Goal: Task Accomplishment & Management: Use online tool/utility

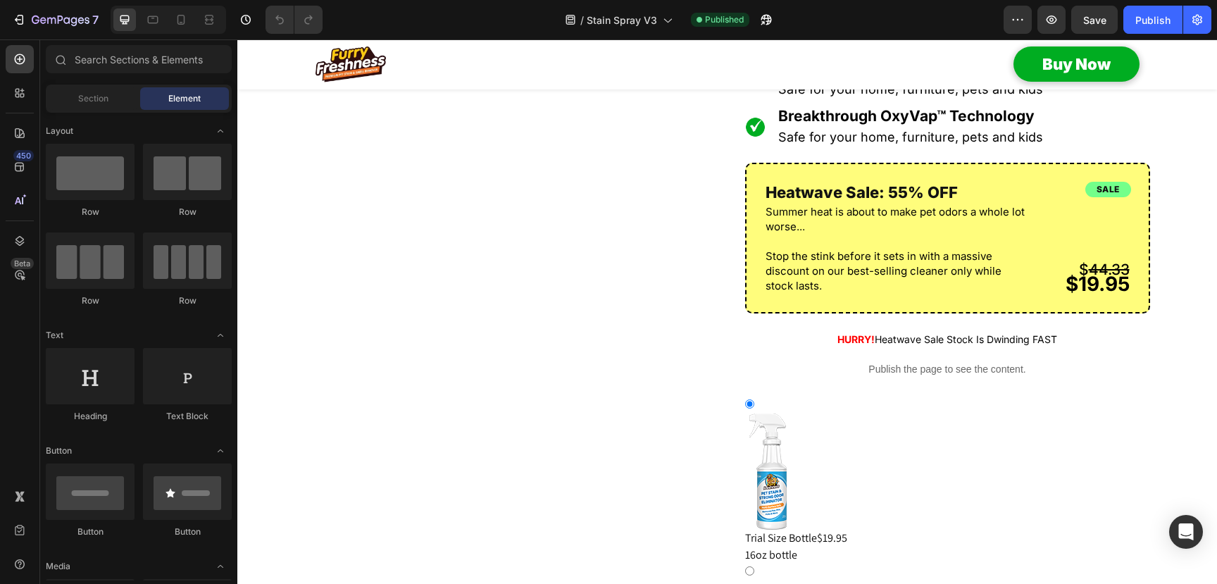
scroll to position [1362, 0]
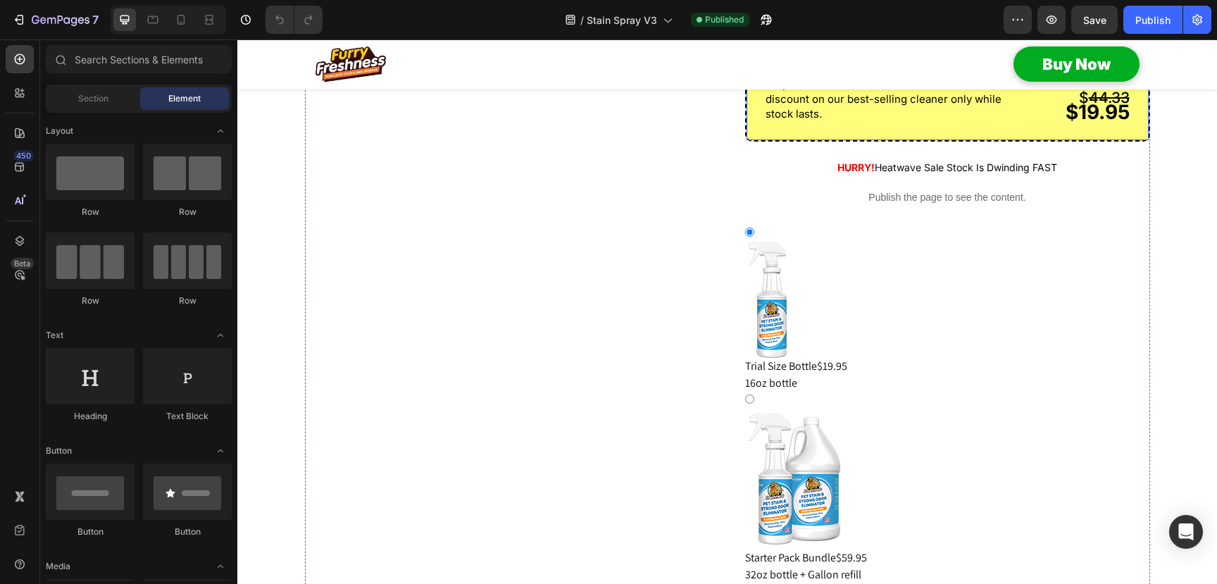
click at [971, 121] on p "Stop the stink before it sets in with a massive discount on our best-selling cl…" at bounding box center [900, 99] width 269 height 44
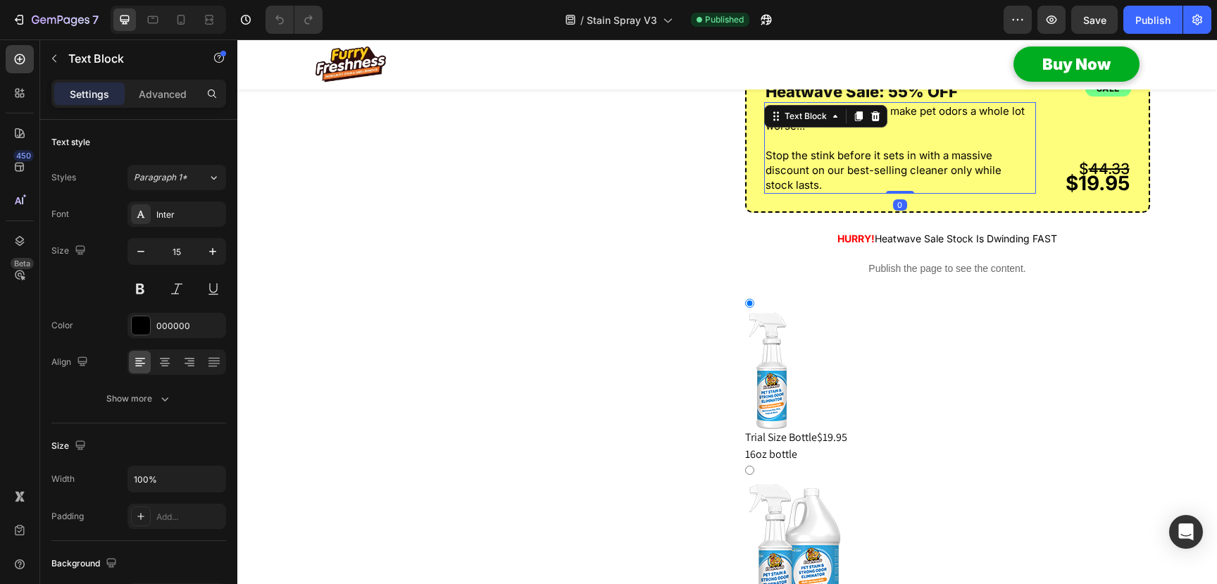
scroll to position [1259, 0]
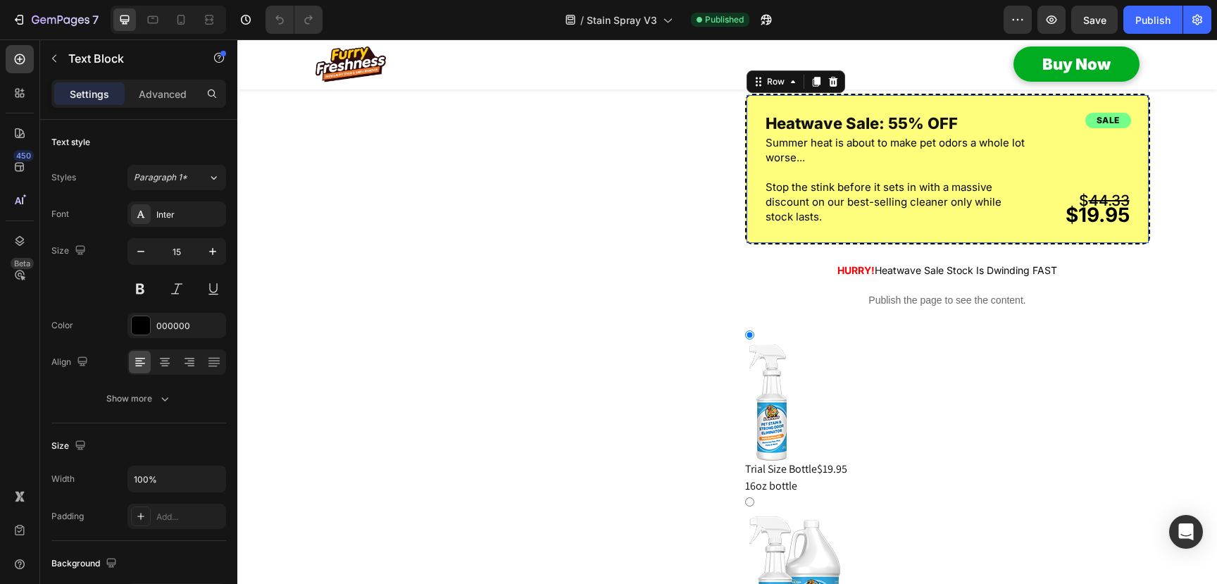
click at [965, 244] on div "sale Heading $ 44.33 $19.95 Text Block Heatwave Sale: 55% OFF Heading Summer he…" at bounding box center [947, 169] width 405 height 151
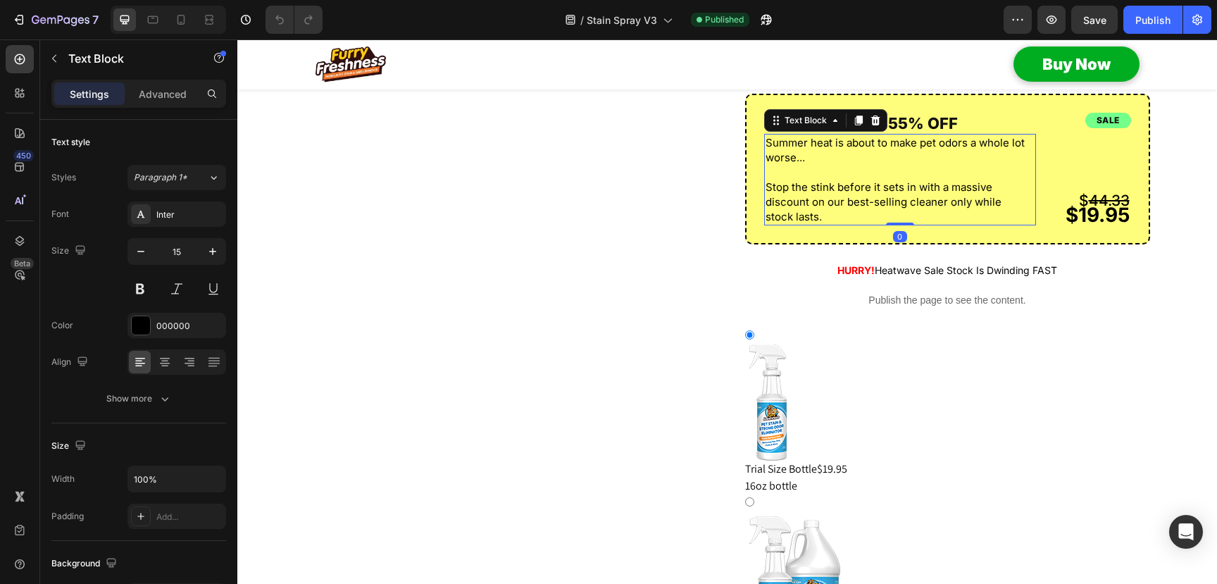
click at [953, 224] on p "Stop the stink before it sets in with a massive discount on our best-selling cl…" at bounding box center [900, 202] width 269 height 44
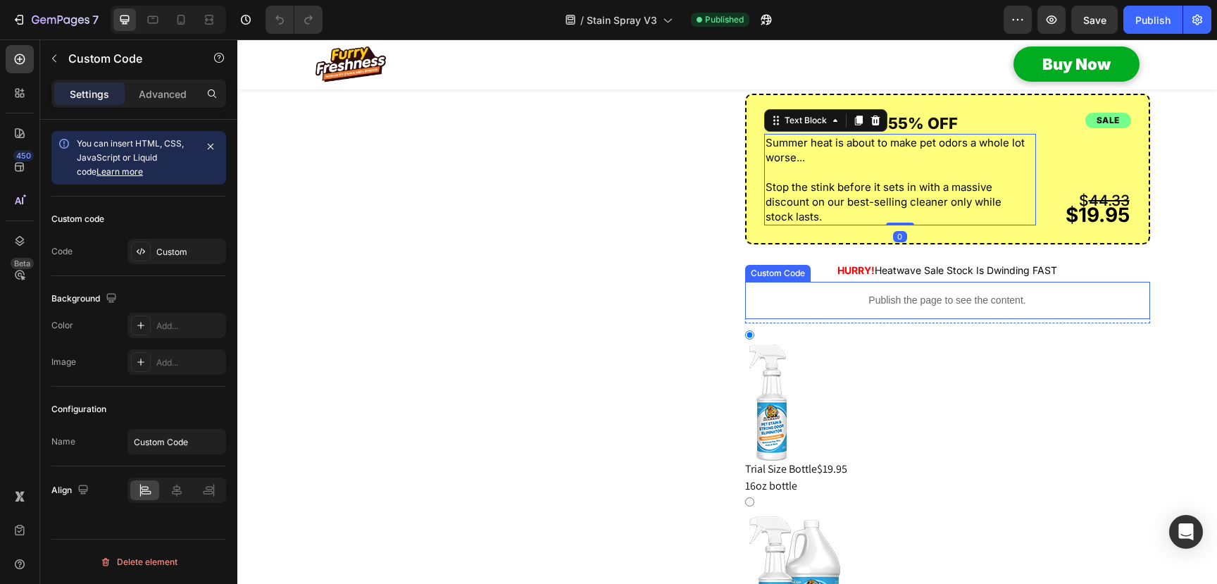
click at [828, 308] on p "Publish the page to see the content." at bounding box center [947, 300] width 405 height 15
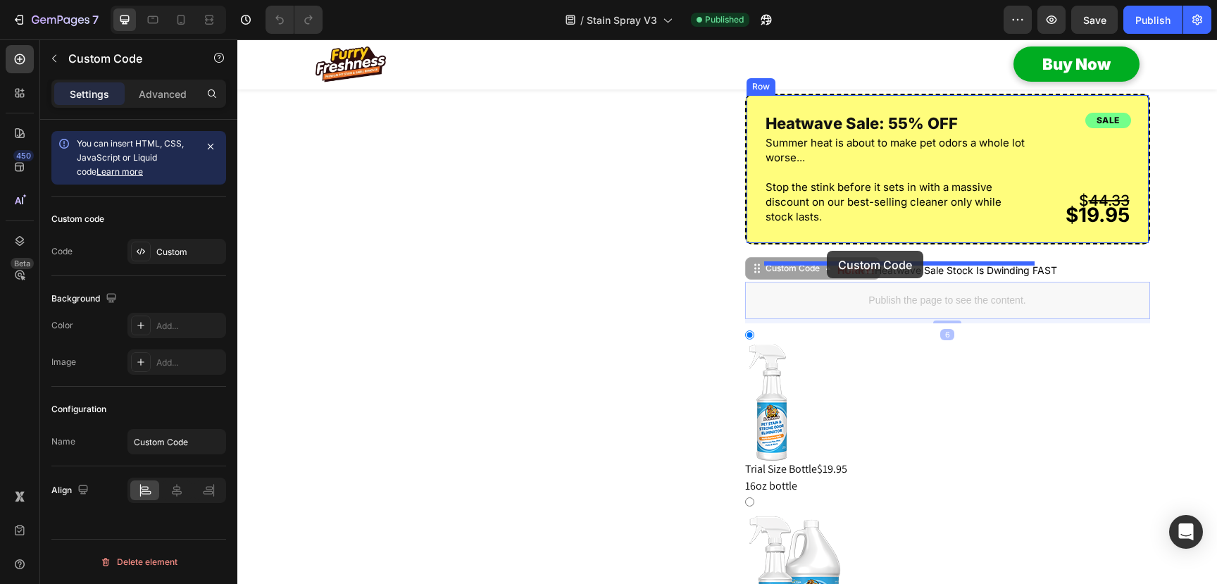
drag, startPoint x: 761, startPoint y: 308, endPoint x: 827, endPoint y: 251, distance: 87.9
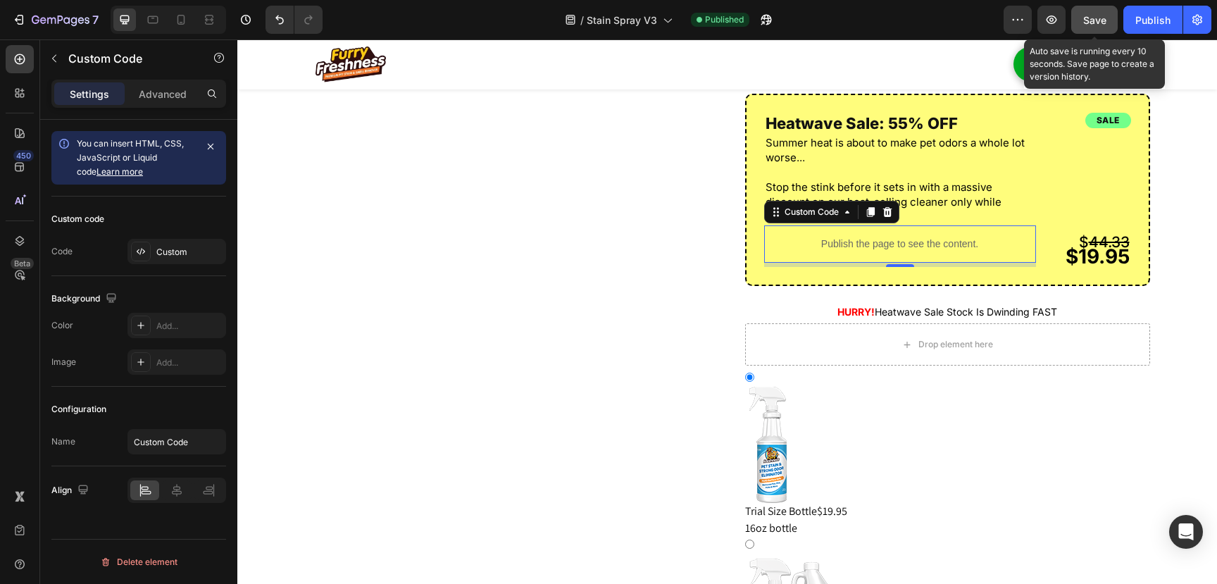
click at [1106, 24] on span "Save" at bounding box center [1094, 20] width 23 height 12
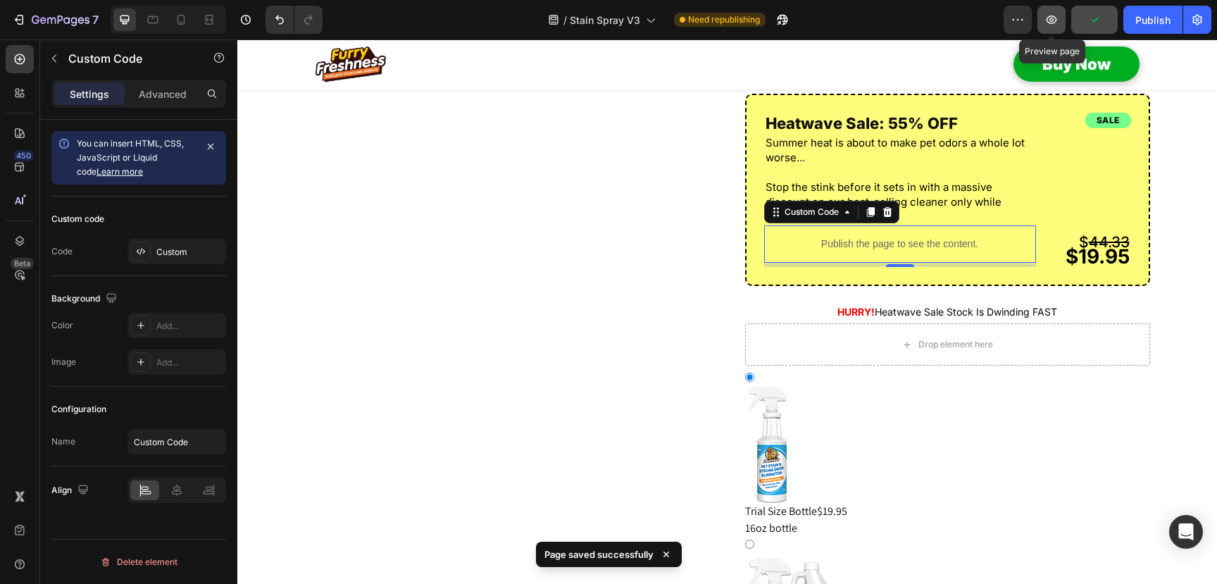
click at [1049, 23] on icon "button" at bounding box center [1052, 19] width 11 height 8
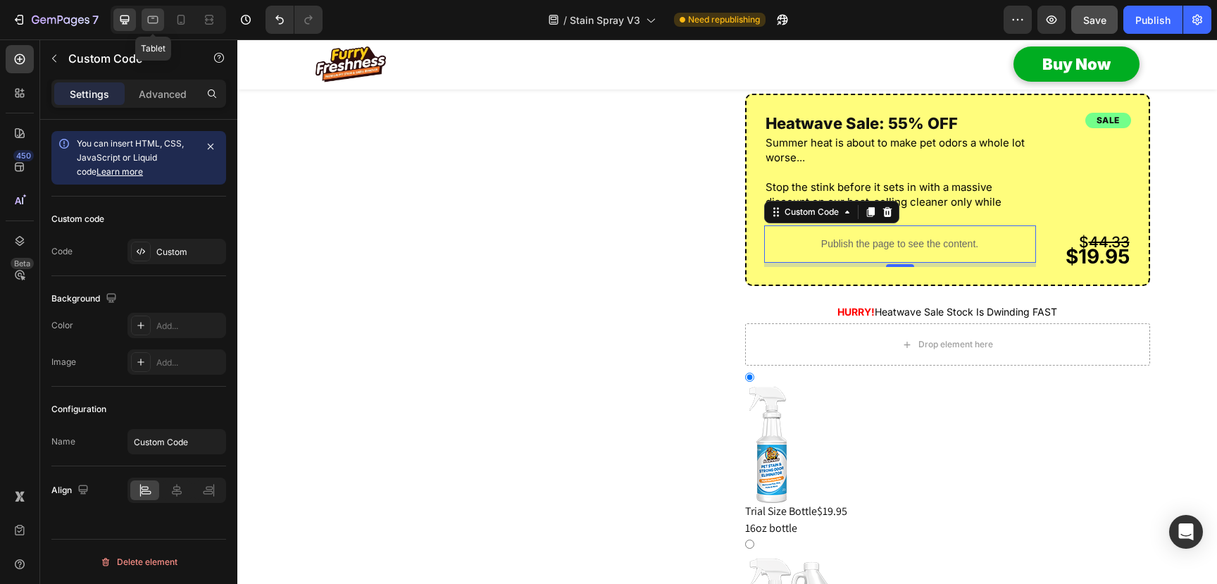
click at [154, 17] on icon at bounding box center [153, 20] width 14 height 14
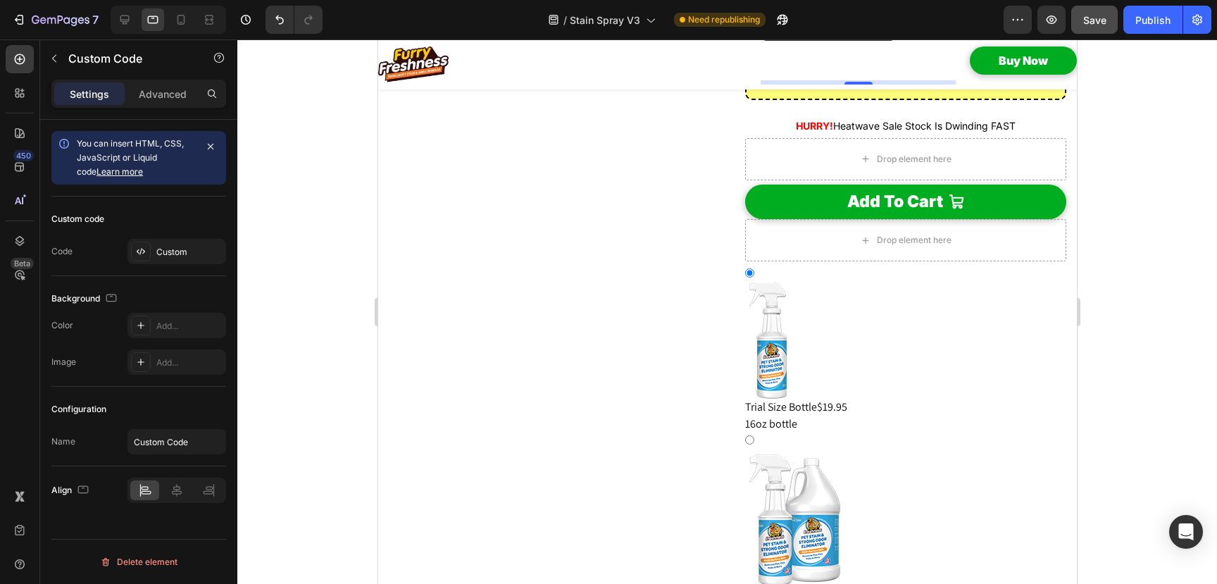
scroll to position [1542, 0]
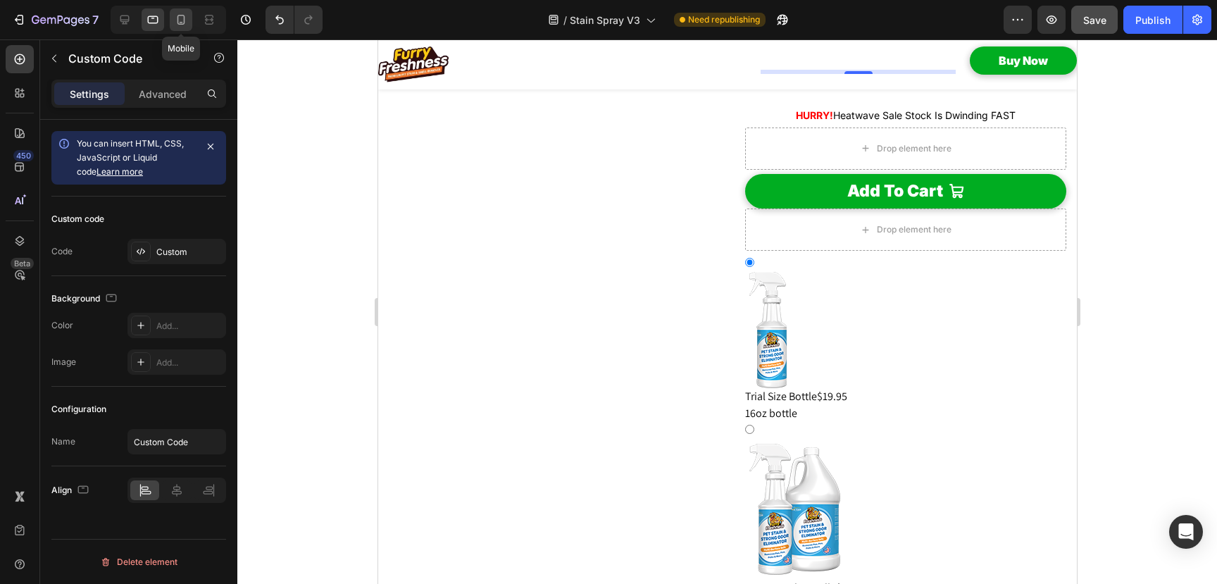
click at [177, 18] on icon at bounding box center [181, 20] width 8 height 10
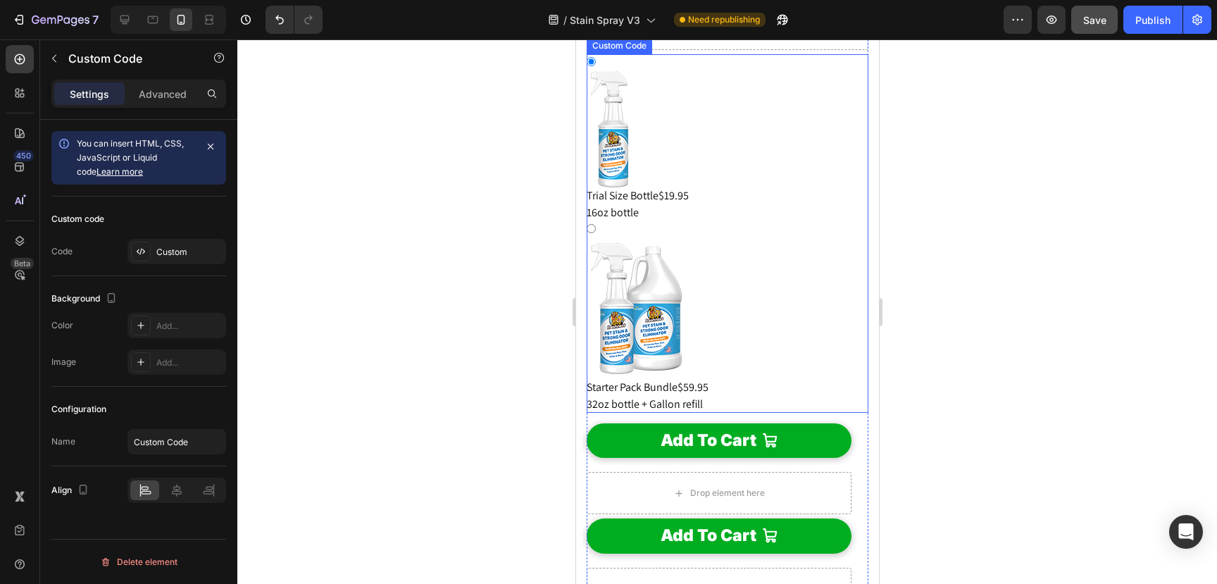
scroll to position [2121, 0]
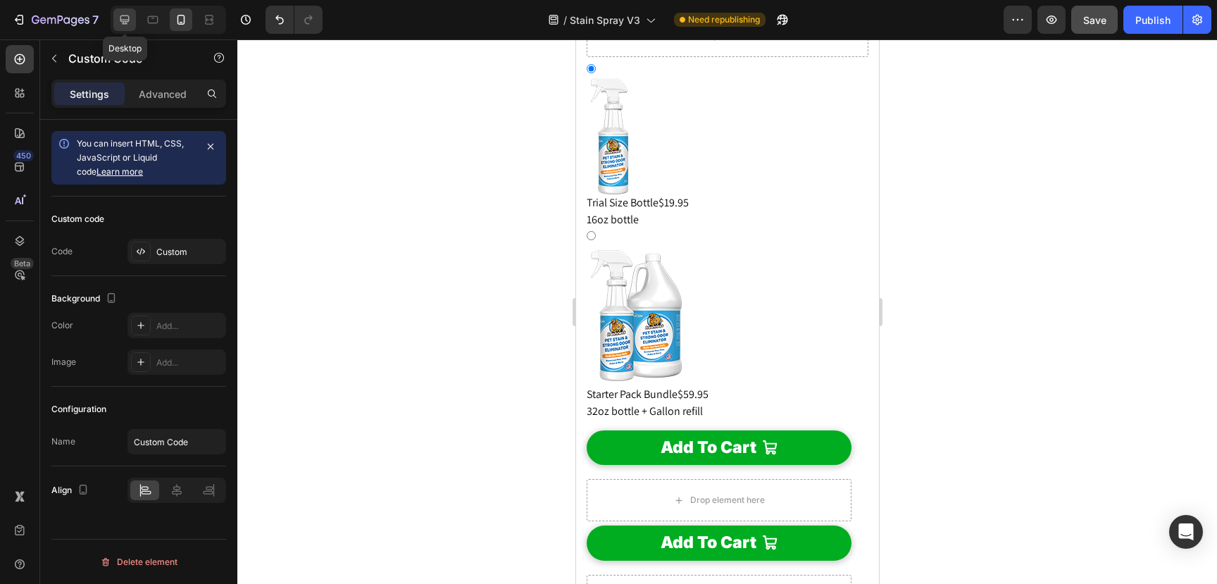
click at [132, 21] on div at bounding box center [124, 19] width 23 height 23
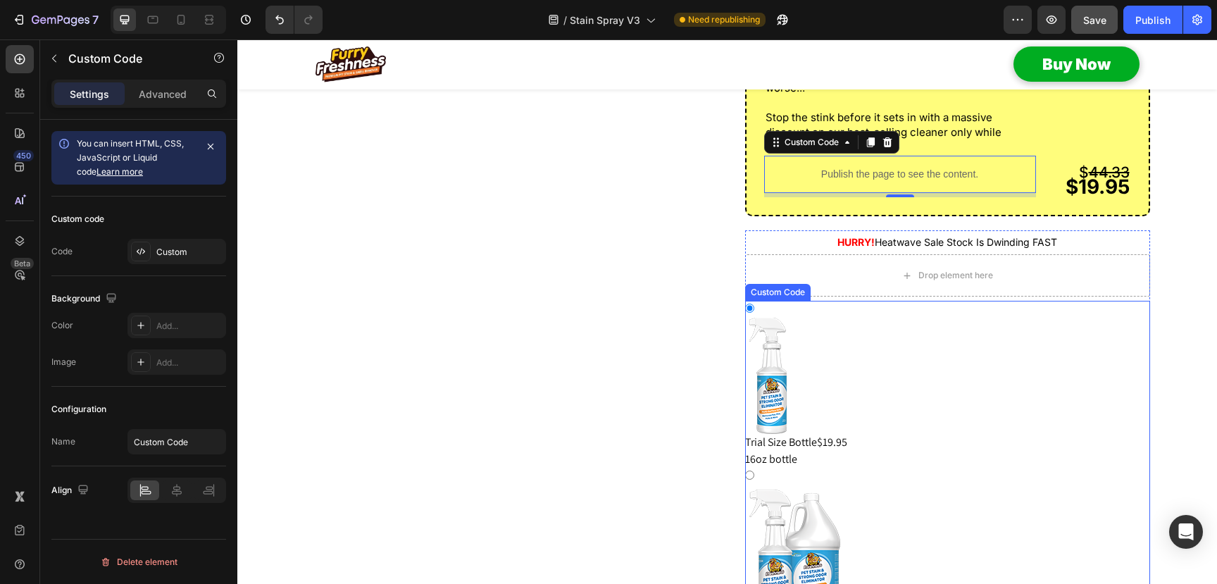
scroll to position [1171, 0]
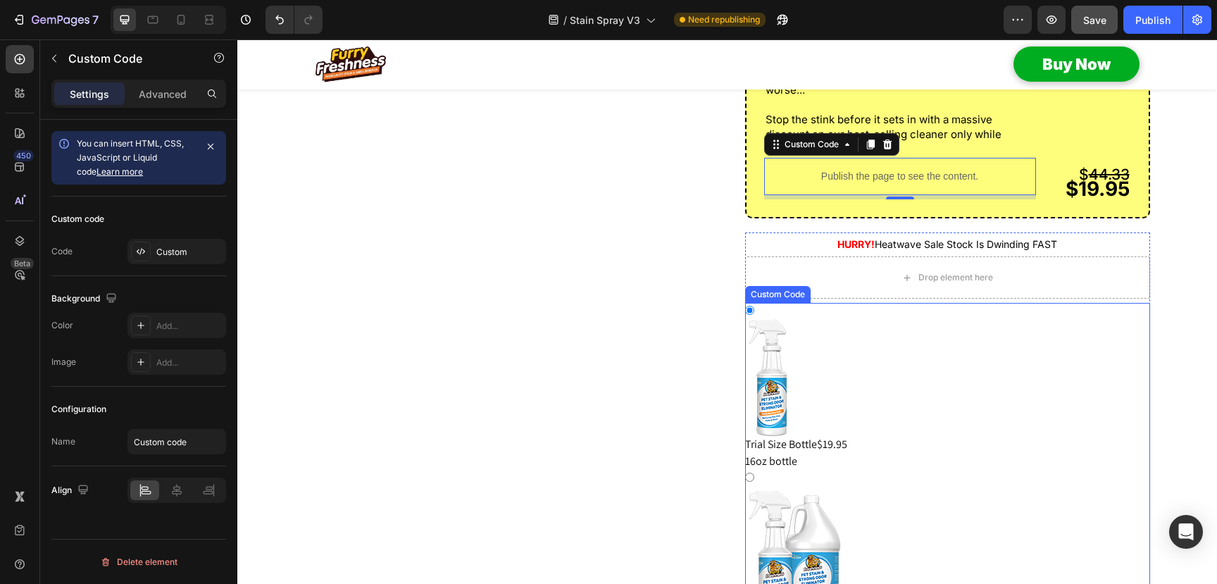
click at [840, 398] on div "Trial Size Bottle $19.95 16oz bottle" at bounding box center [947, 395] width 405 height 150
click at [754, 315] on input "Trial Size Bottle $19.95 16oz bottle" at bounding box center [749, 310] width 9 height 9
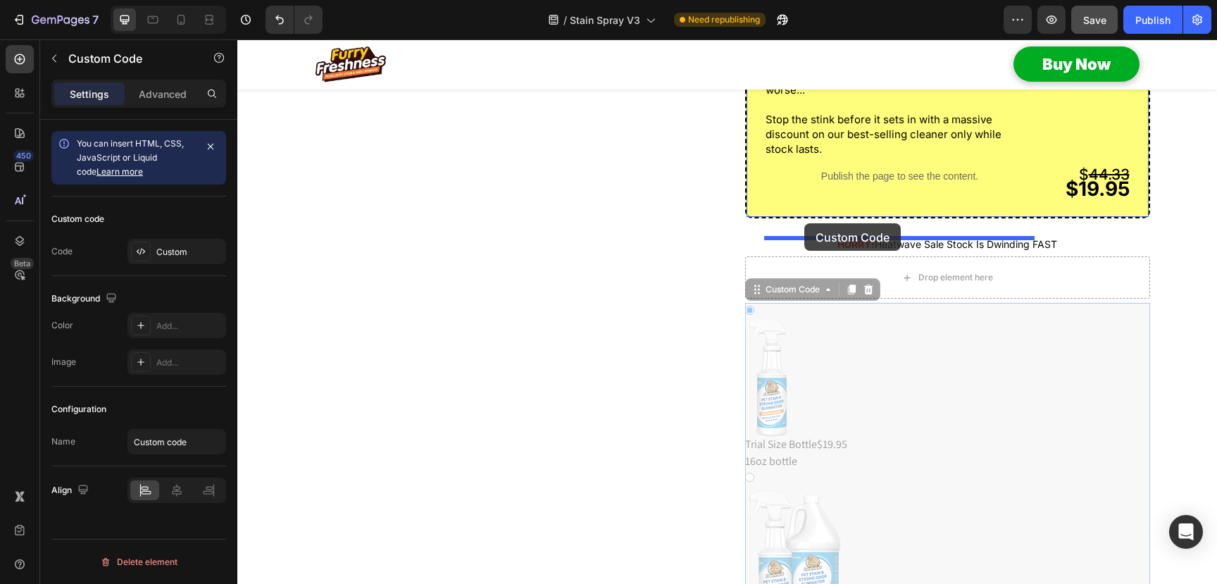
drag, startPoint x: 759, startPoint y: 328, endPoint x: 804, endPoint y: 223, distance: 114.2
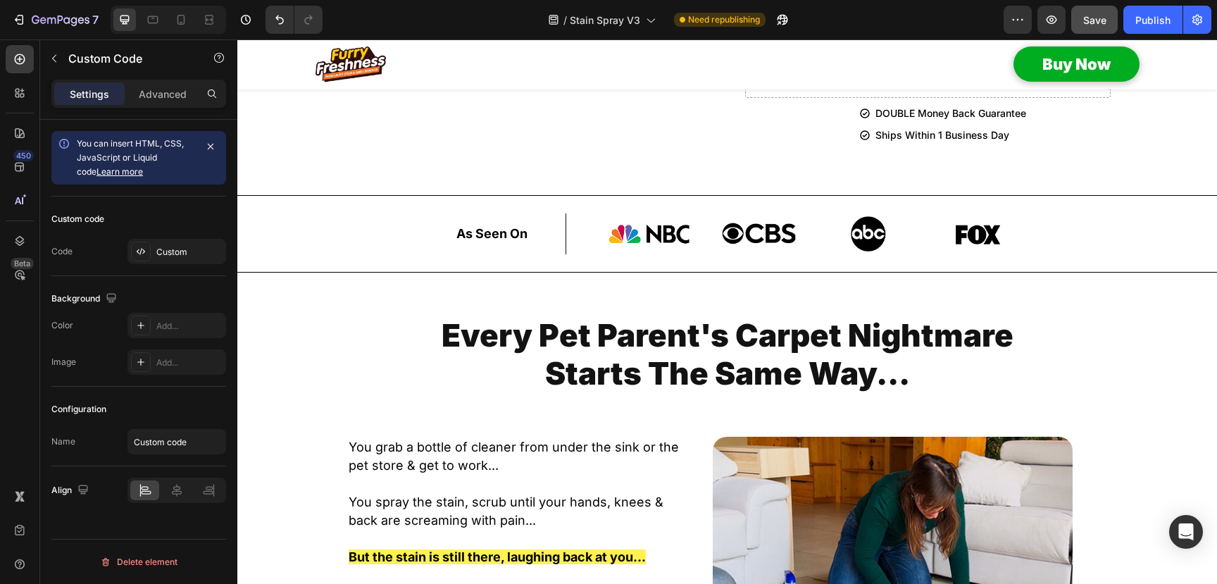
scroll to position [1592, 0]
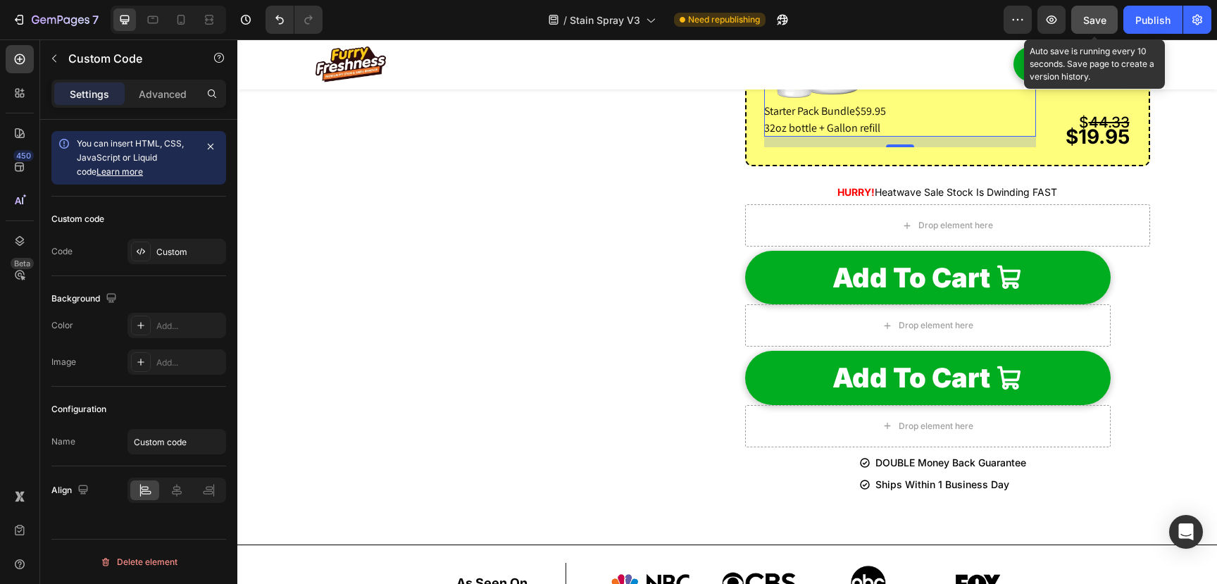
click at [1089, 14] on span "Save" at bounding box center [1094, 20] width 23 height 12
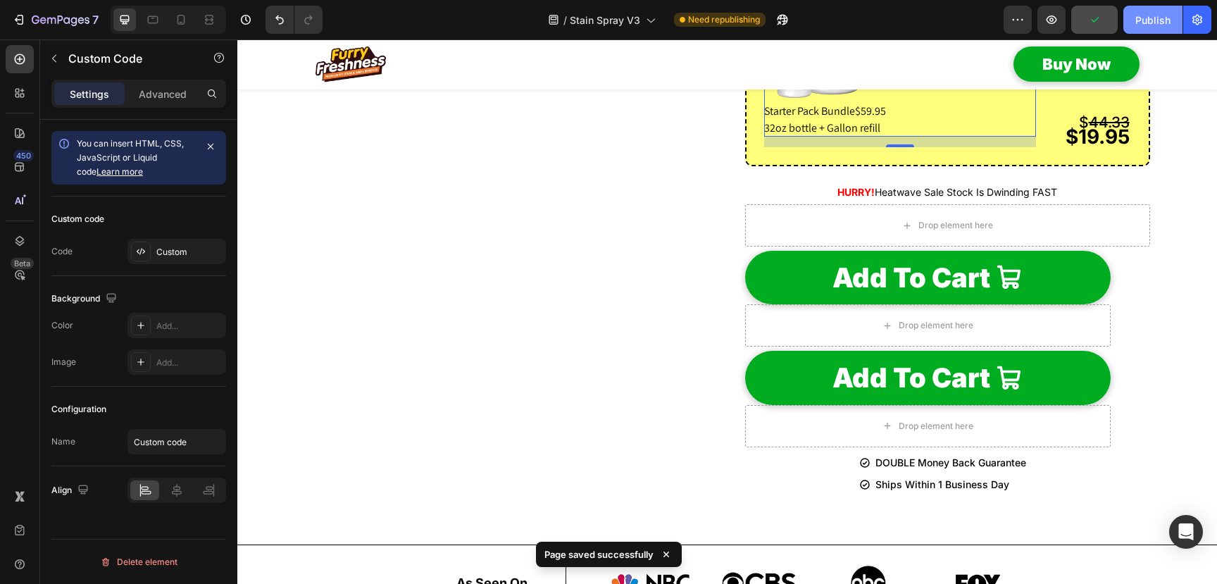
click at [1149, 20] on div "Publish" at bounding box center [1152, 20] width 35 height 15
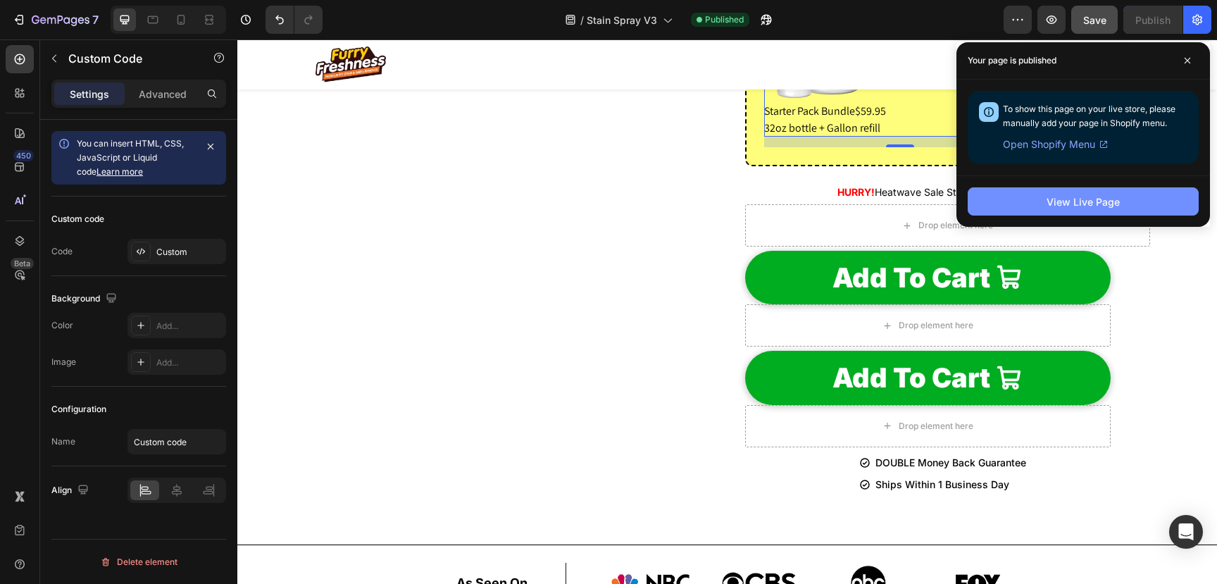
click at [1049, 203] on div "View Live Page" at bounding box center [1083, 201] width 73 height 15
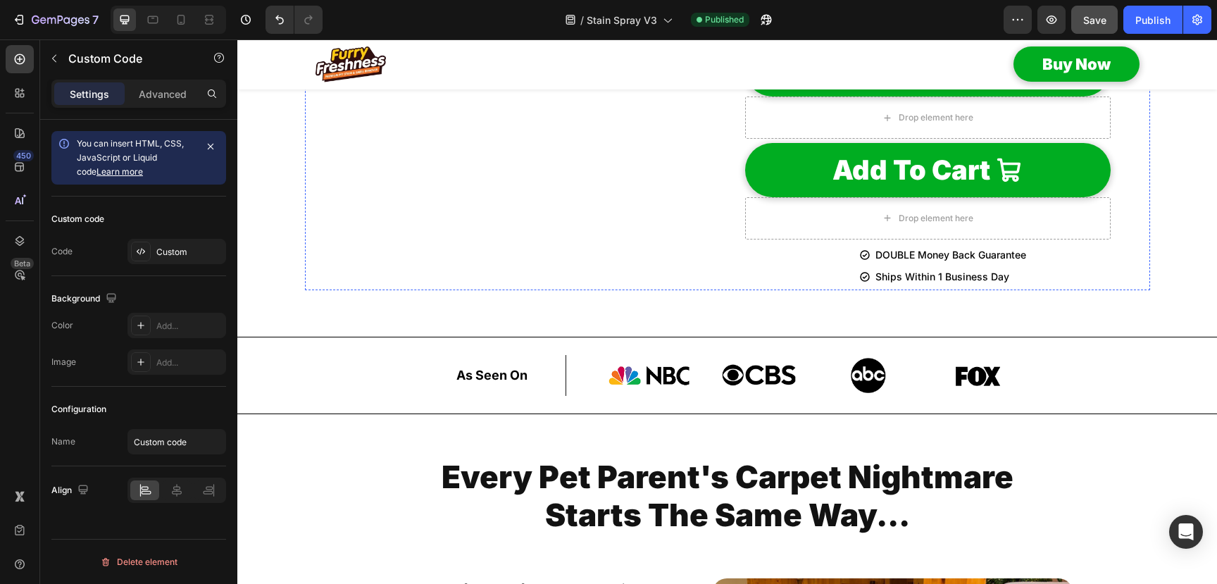
scroll to position [1535, 0]
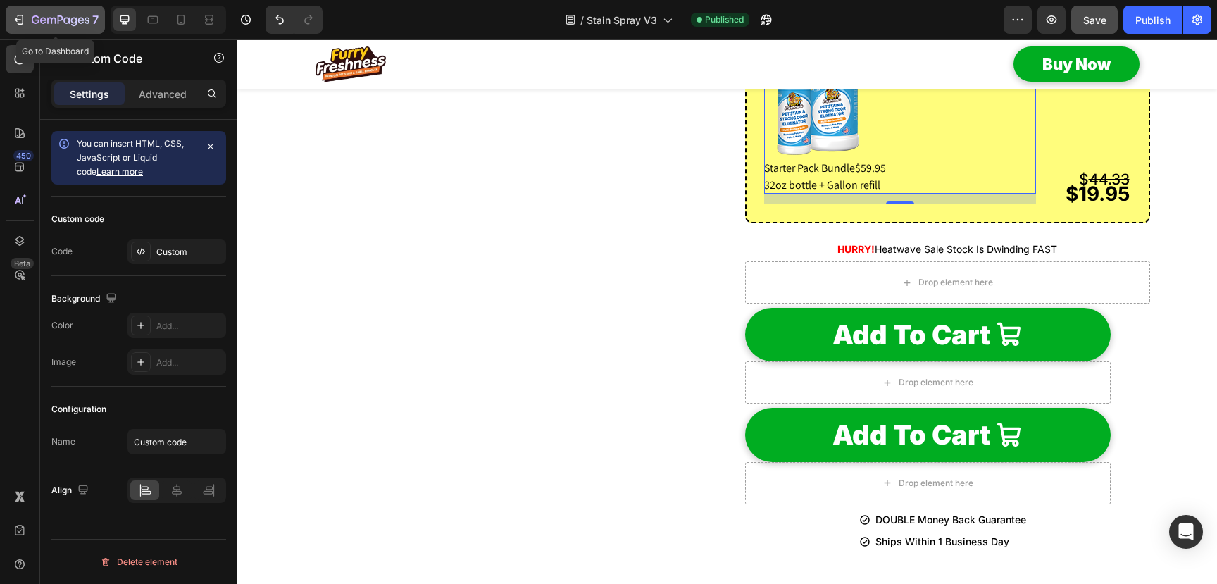
click at [43, 18] on icon "button" at bounding box center [43, 20] width 6 height 6
